Goal: Task Accomplishment & Management: Use online tool/utility

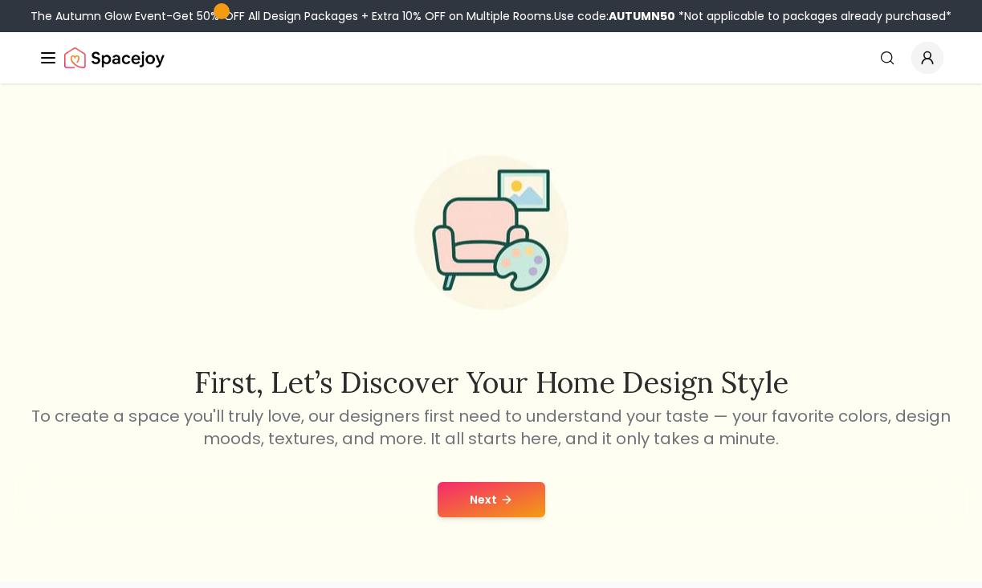
click at [480, 513] on button "Next" at bounding box center [492, 499] width 108 height 35
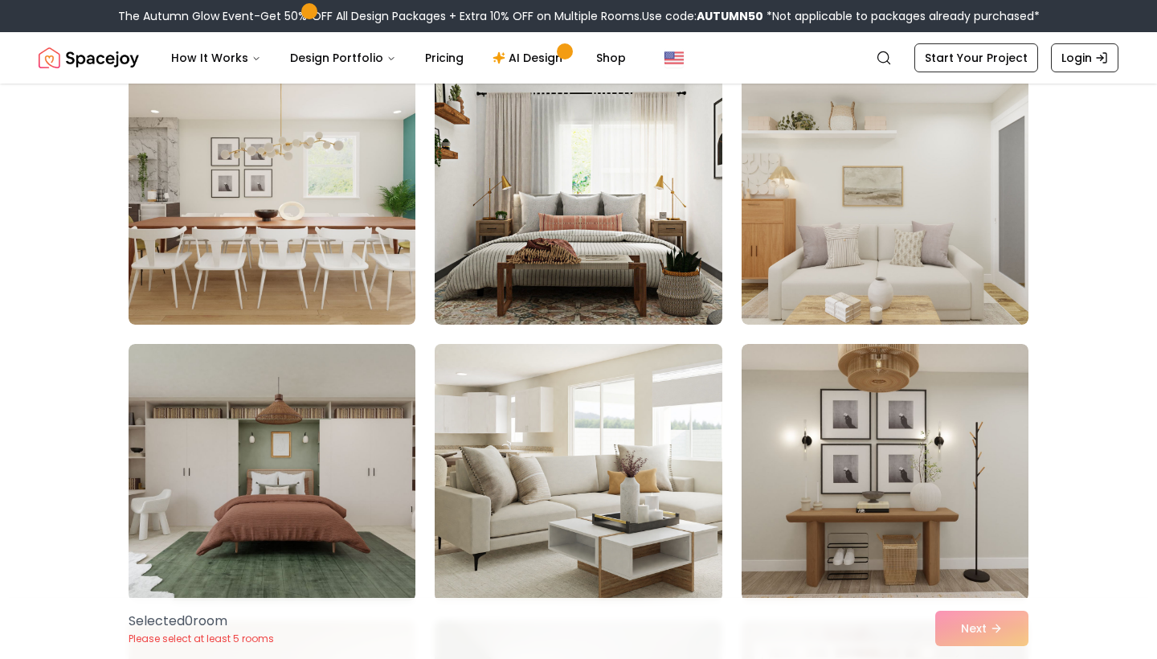
scroll to position [3464, 0]
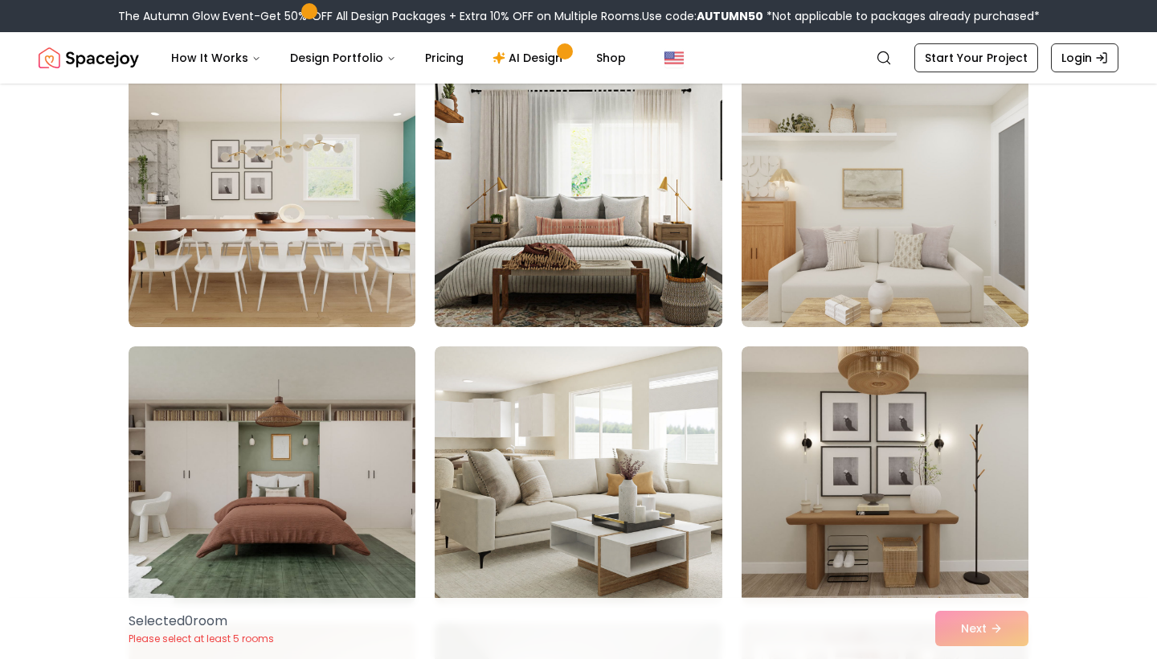
click at [596, 269] on img at bounding box center [577, 198] width 301 height 270
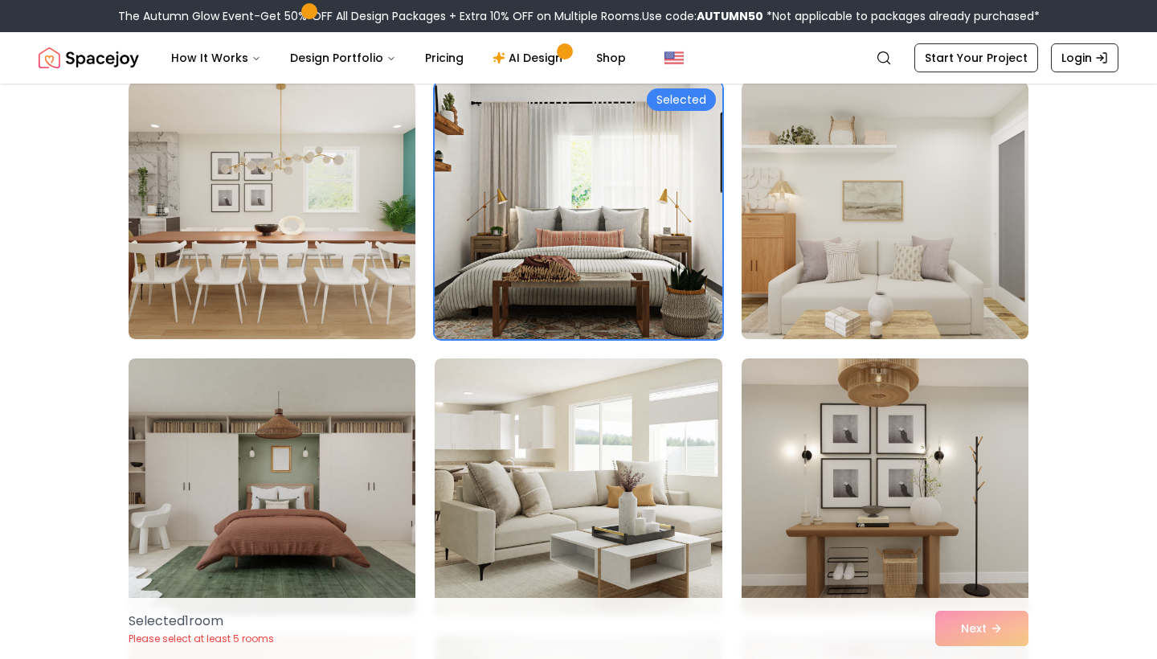
scroll to position [3348, 0]
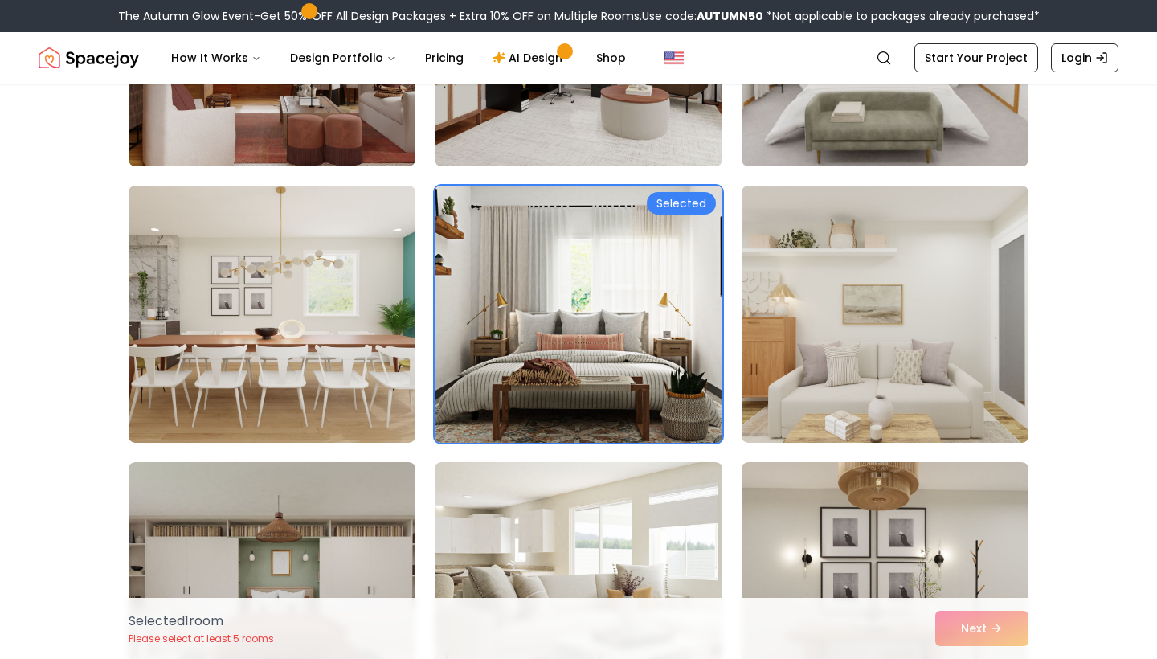
click at [693, 198] on div "Selected" at bounding box center [681, 203] width 69 height 22
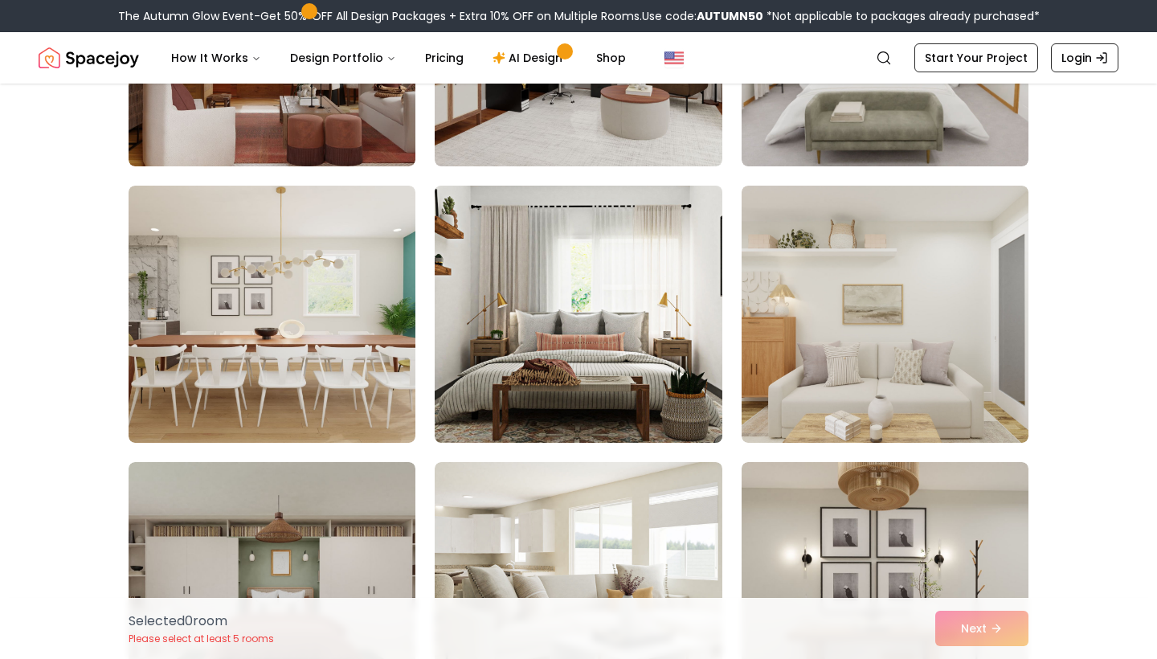
click at [650, 324] on img at bounding box center [577, 314] width 301 height 270
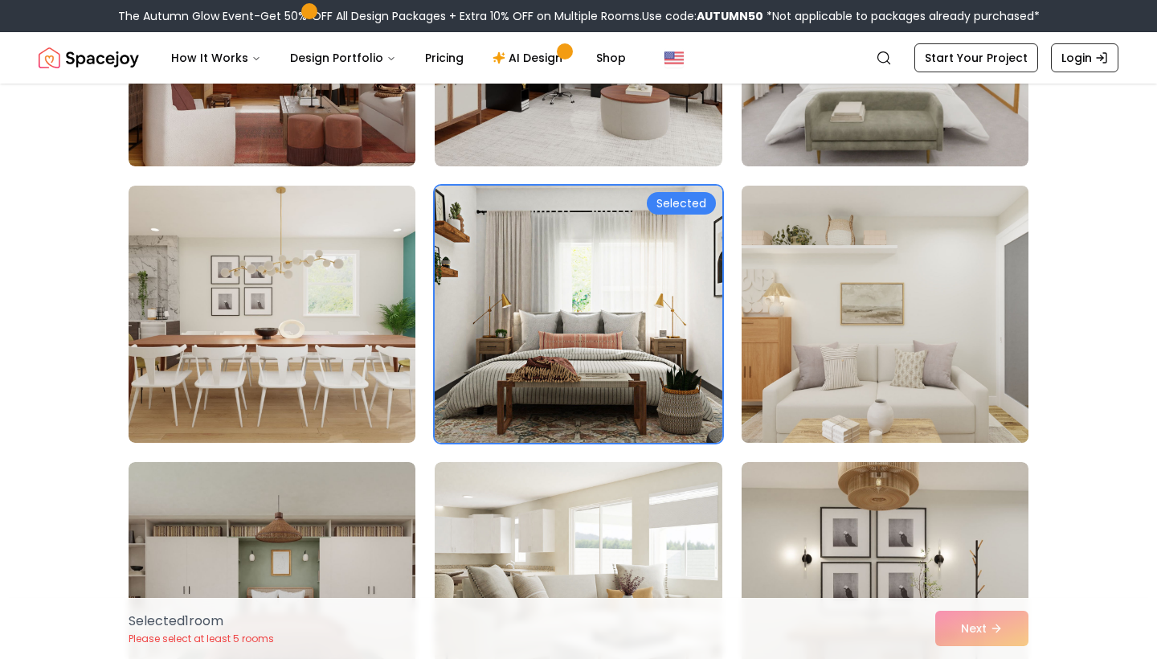
click at [950, 308] on img at bounding box center [884, 314] width 301 height 270
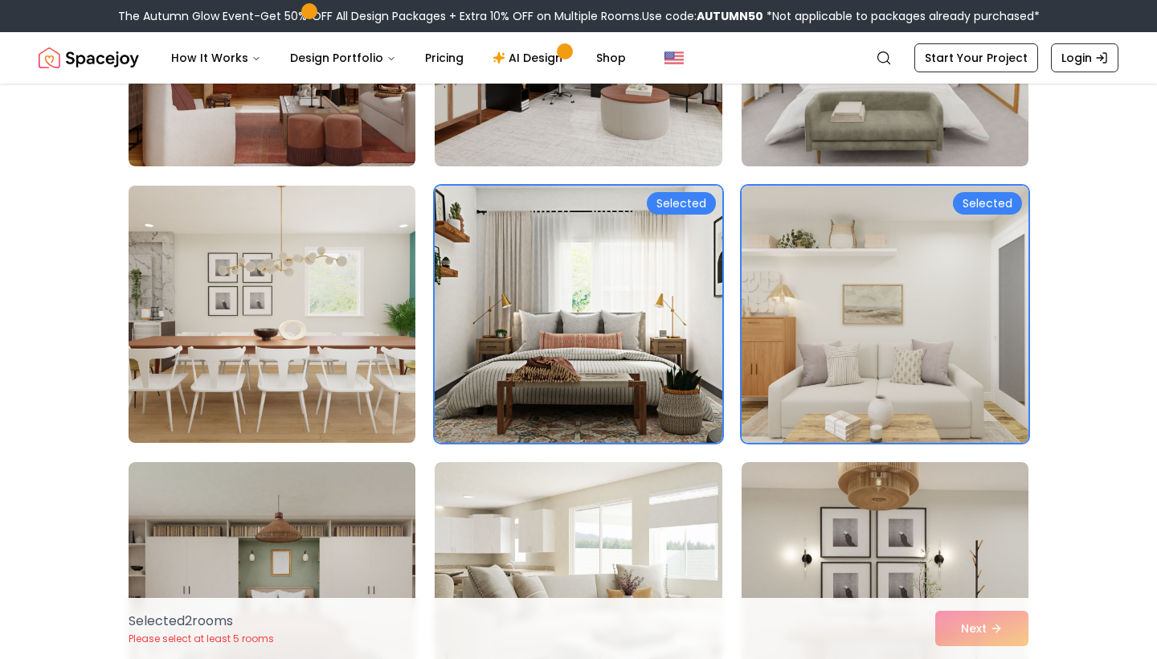
click at [366, 324] on img at bounding box center [271, 314] width 301 height 270
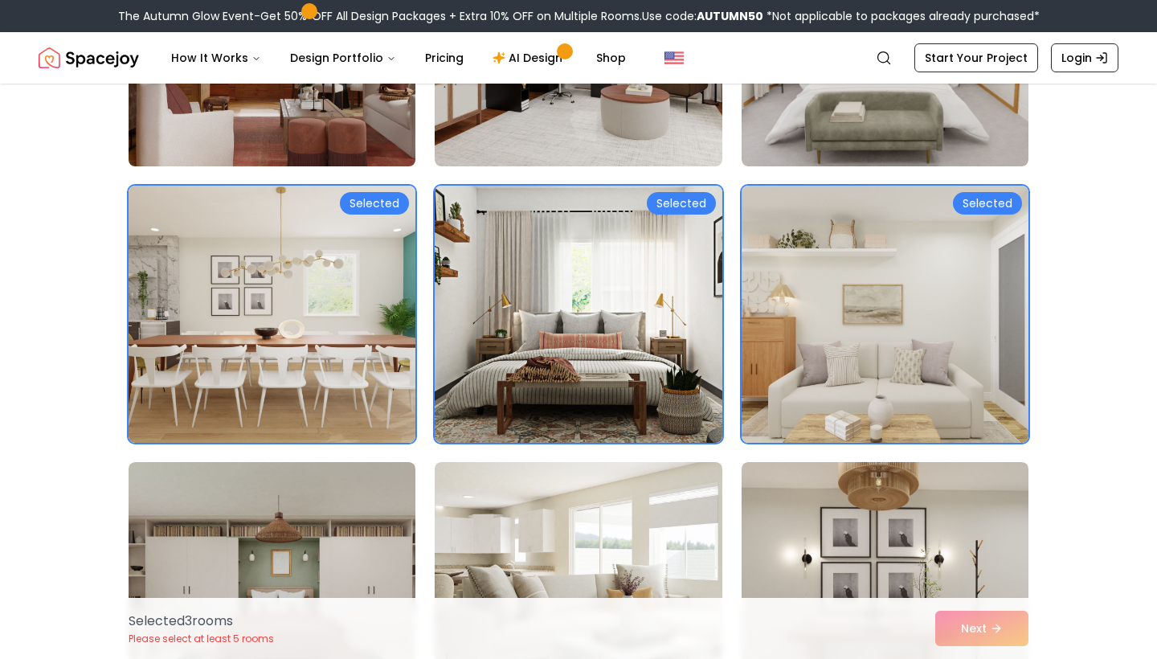
click at [385, 142] on img at bounding box center [271, 38] width 301 height 270
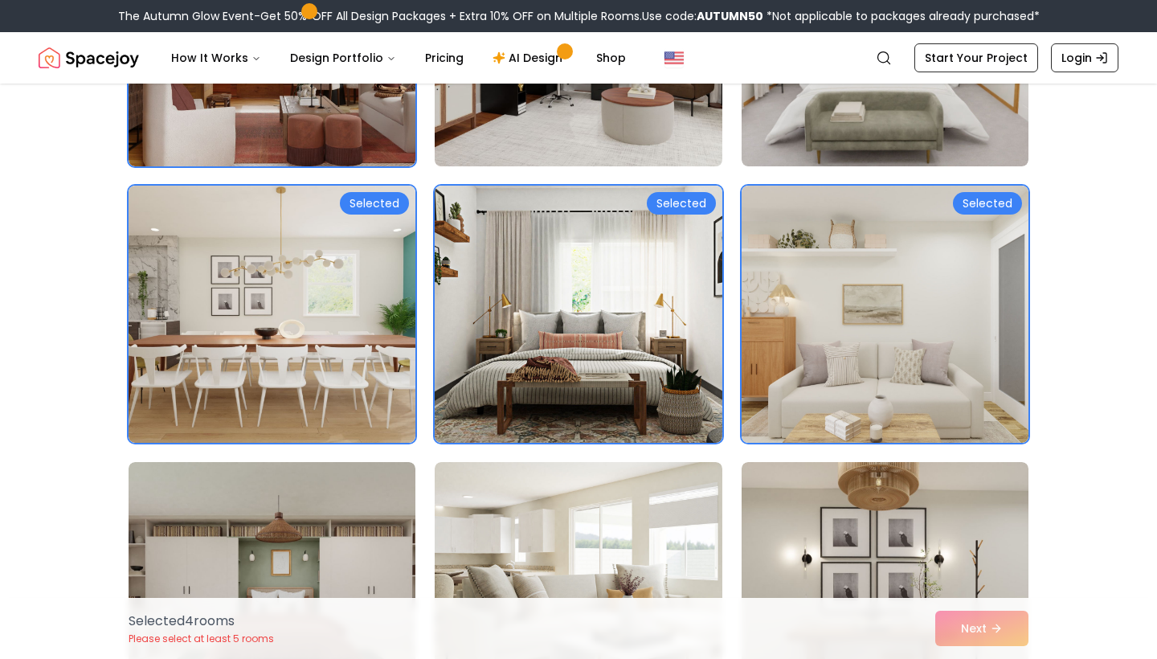
click at [577, 146] on img at bounding box center [577, 38] width 301 height 270
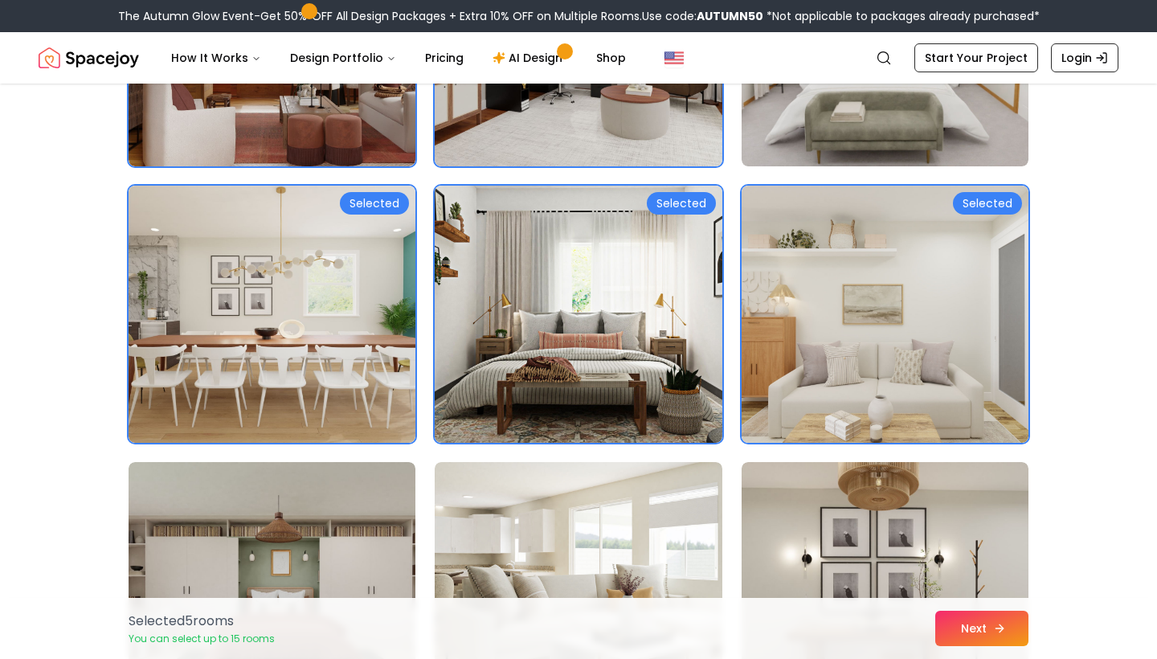
click at [981, 587] on icon at bounding box center [999, 628] width 13 height 13
